Goal: Task Accomplishment & Management: Manage account settings

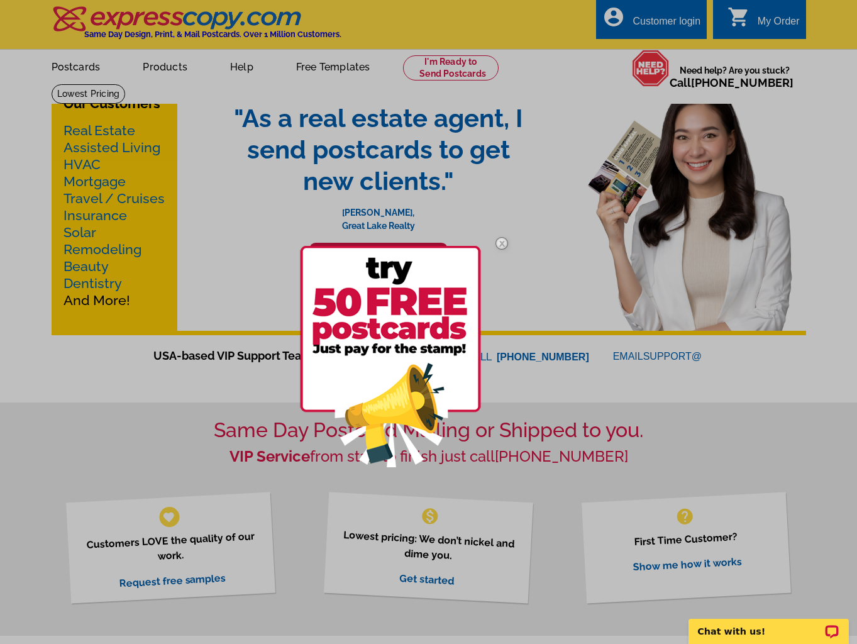
click at [651, 16] on div at bounding box center [428, 322] width 857 height 644
click at [504, 238] on img at bounding box center [501, 243] width 36 height 36
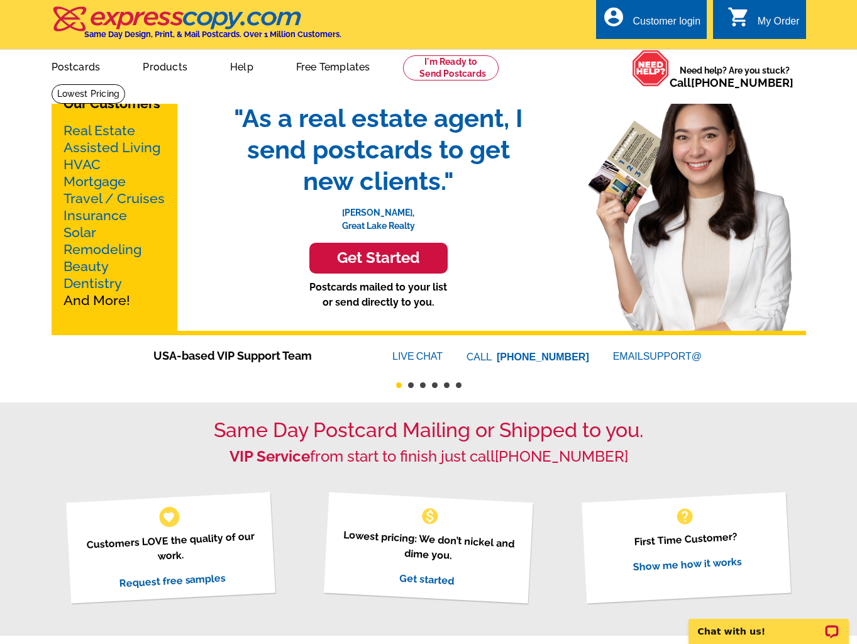
click at [655, 32] on div "Customer login" at bounding box center [666, 25] width 68 height 18
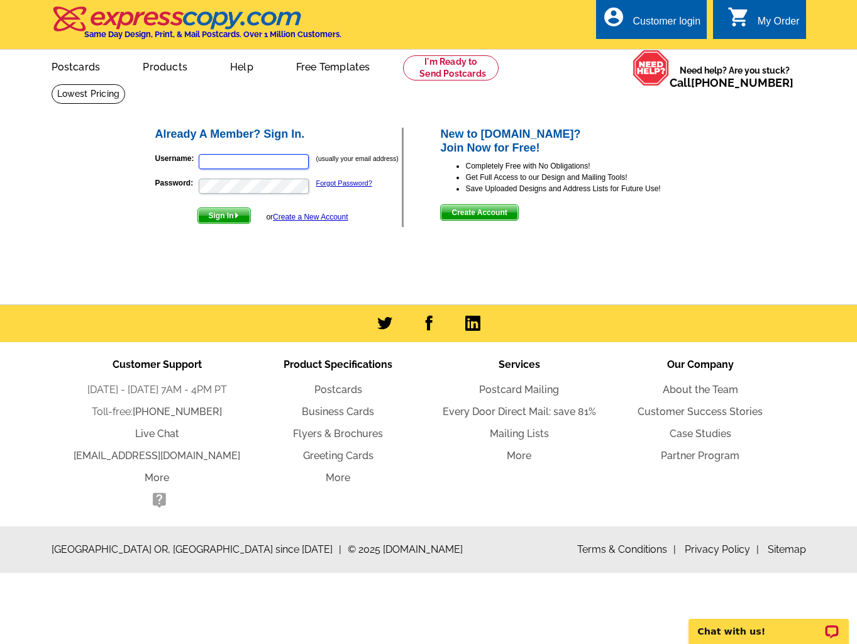
type input "[PERSON_NAME][EMAIL_ADDRESS][DOMAIN_NAME]"
